Goal: Use online tool/utility: Utilize a website feature to perform a specific function

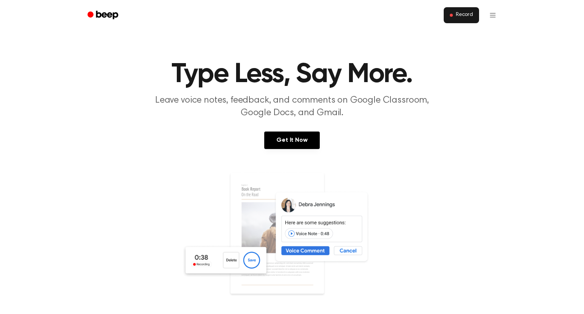
click at [471, 11] on button "Record" at bounding box center [461, 15] width 35 height 16
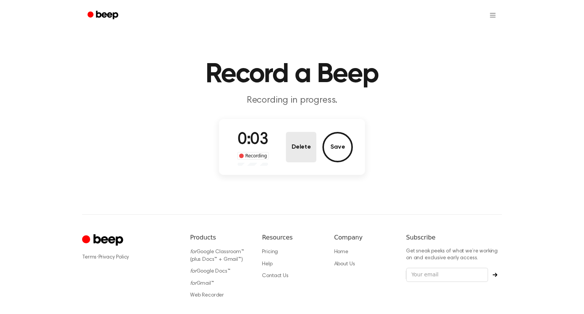
click at [296, 149] on button "Delete" at bounding box center [301, 147] width 30 height 30
click at [296, 149] on main "Record a Beep Recording in progress. 0:03 Recording Delete Save" at bounding box center [292, 89] width 584 height 178
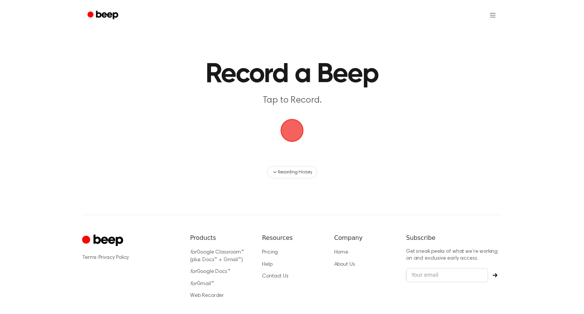
click at [291, 135] on span "button" at bounding box center [292, 130] width 40 height 40
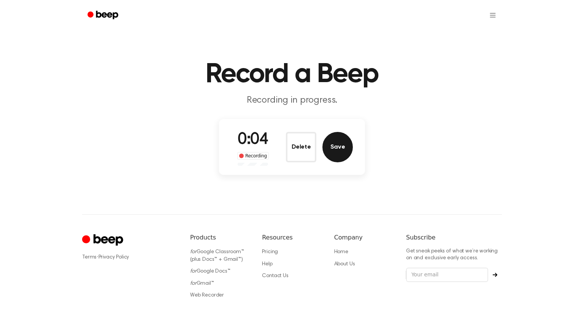
click at [328, 152] on button "Save" at bounding box center [337, 147] width 30 height 30
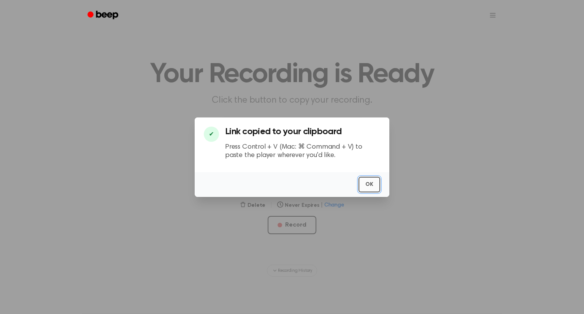
click at [363, 177] on button "OK" at bounding box center [369, 185] width 22 height 16
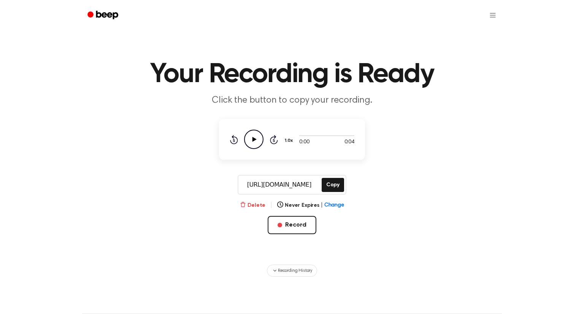
click at [259, 208] on button "Delete" at bounding box center [252, 205] width 25 height 8
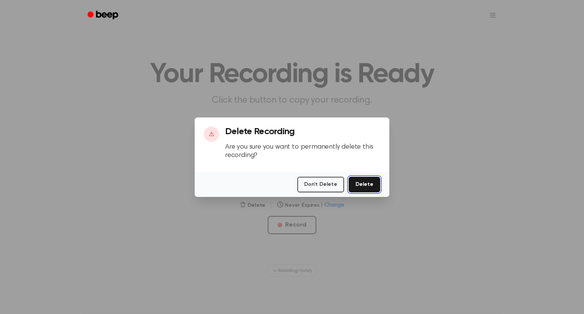
click at [370, 184] on button "Delete" at bounding box center [365, 185] width 32 height 16
click at [369, 183] on button "Delete" at bounding box center [365, 185] width 32 height 16
